Goal: Check status: Check status

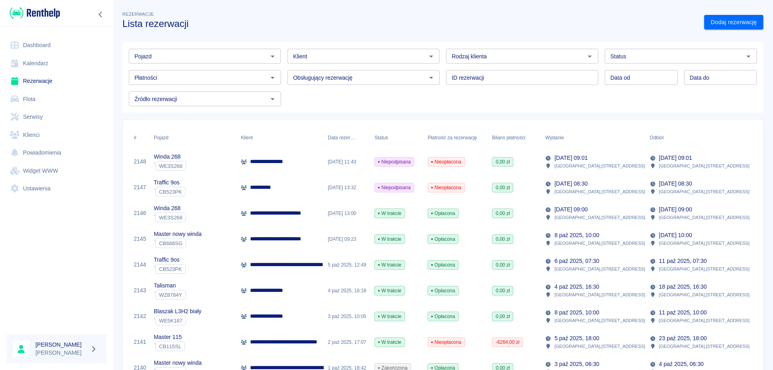
click at [298, 211] on p "**********" at bounding box center [293, 213] width 86 height 8
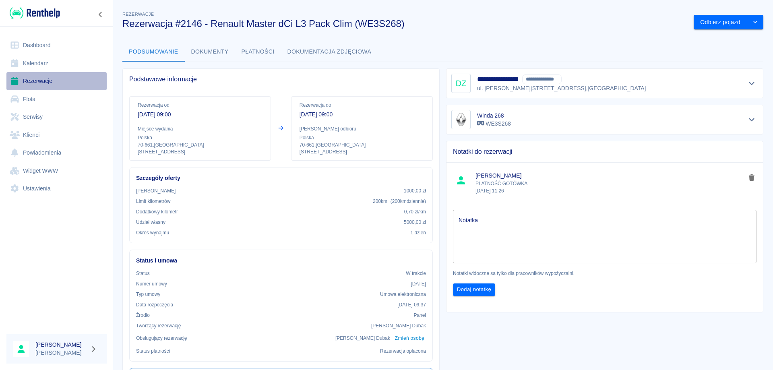
click at [33, 84] on link "Rezerwacje" at bounding box center [56, 81] width 100 height 18
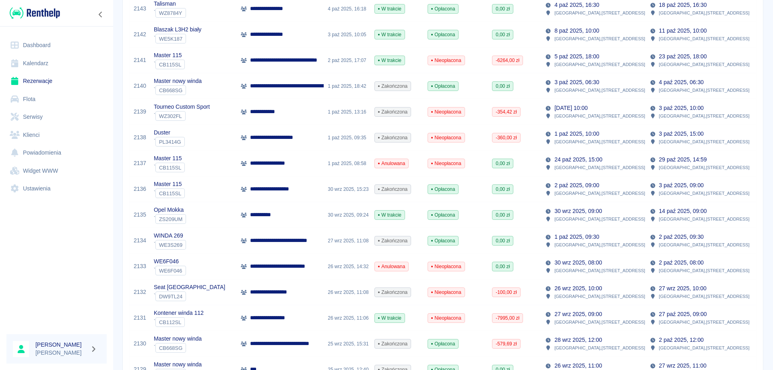
scroll to position [322, 0]
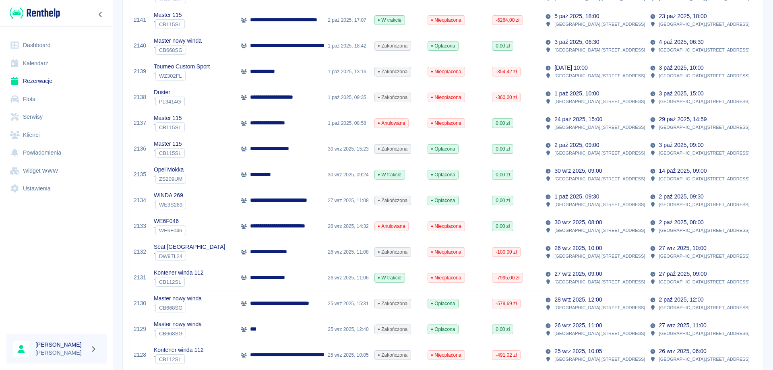
click at [592, 271] on p "27 wrz 2025, 09:00" at bounding box center [578, 274] width 48 height 8
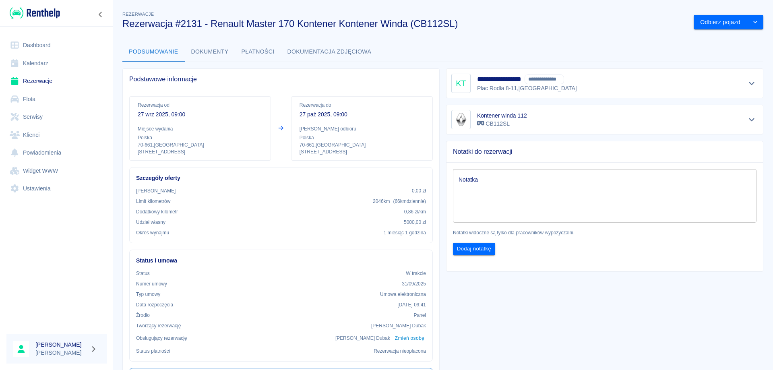
click at [260, 46] on button "Płatności" at bounding box center [258, 51] width 46 height 19
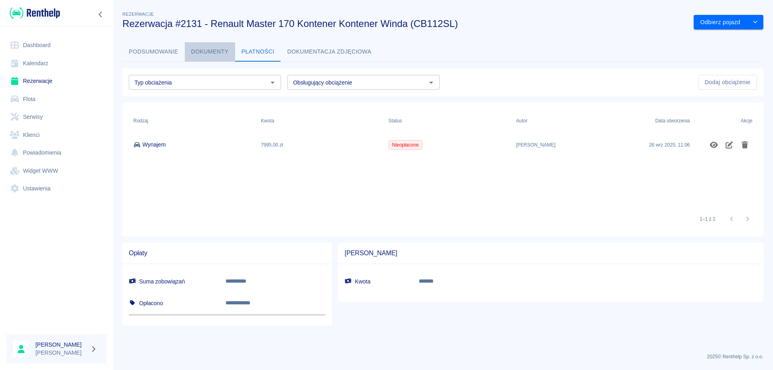
click at [213, 53] on button "Dokumenty" at bounding box center [210, 51] width 50 height 19
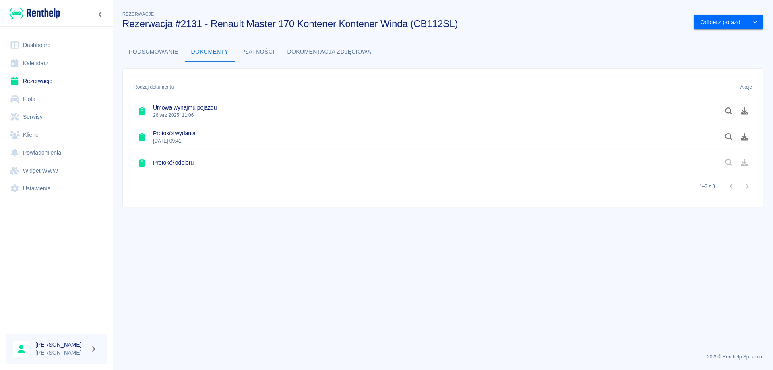
click at [151, 54] on button "Podsumowanie" at bounding box center [153, 51] width 62 height 19
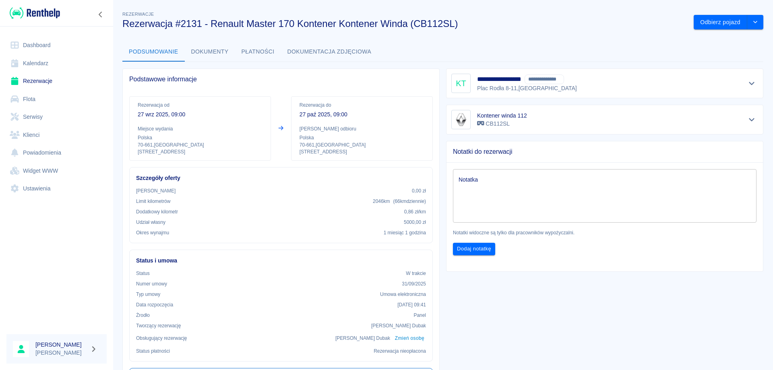
click at [257, 51] on button "Płatności" at bounding box center [258, 51] width 46 height 19
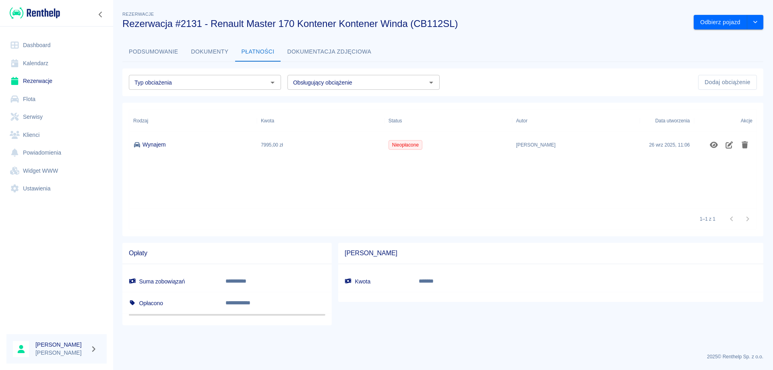
click at [315, 54] on button "Dokumentacja zdjęciowa" at bounding box center [329, 51] width 97 height 19
